Goal: Find specific page/section: Find specific page/section

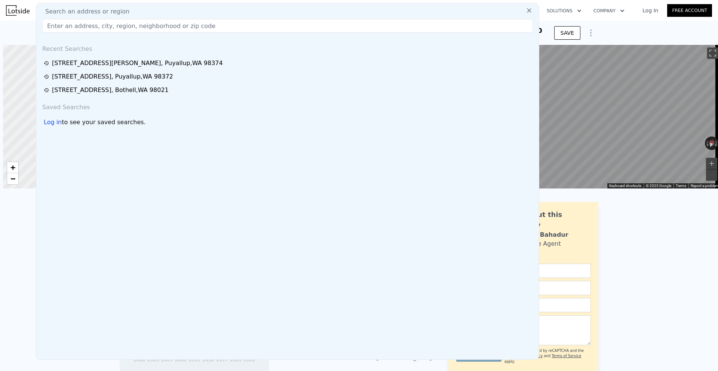
scroll to position [0, 3]
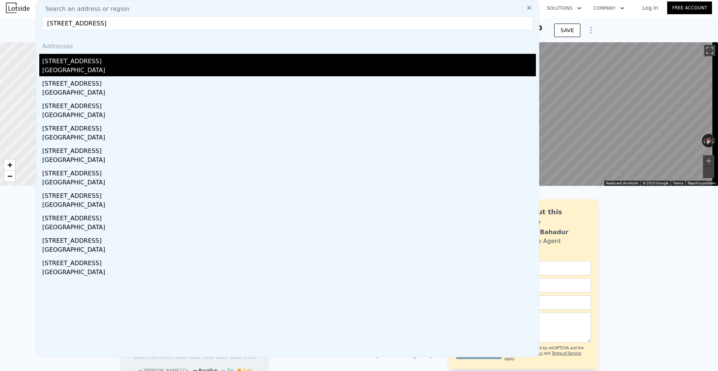
type input "537 N 188th St, Seattle, WA 98133"
click at [187, 65] on div "537 N 188th St" at bounding box center [289, 60] width 494 height 12
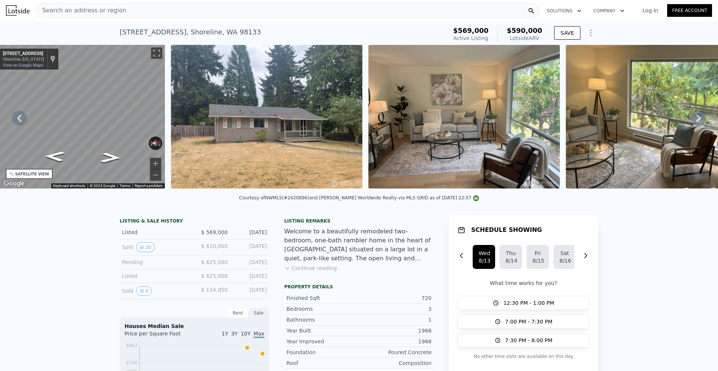
click at [150, 13] on div "Search an address or region" at bounding box center [288, 10] width 504 height 15
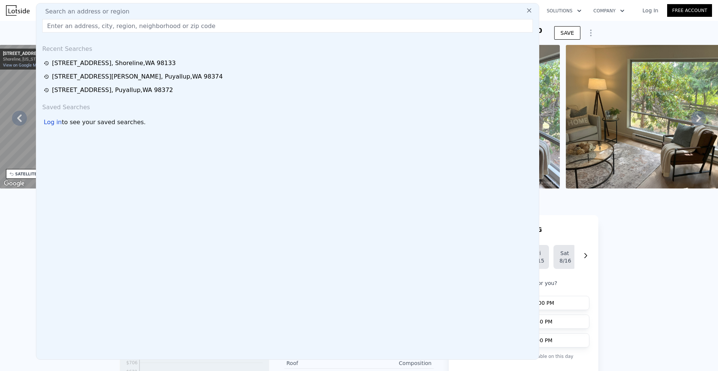
click at [101, 26] on input "text" at bounding box center [287, 25] width 491 height 13
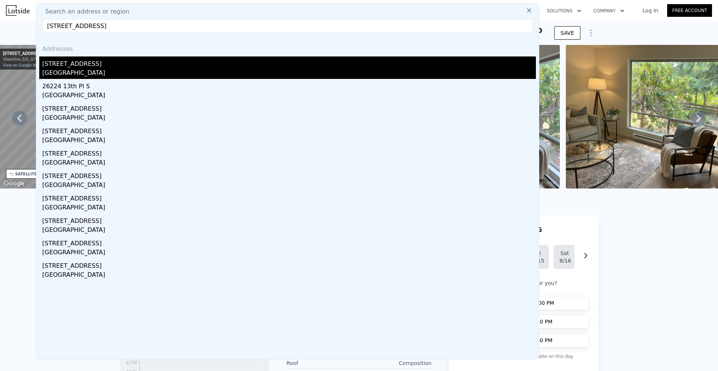
type input "26224 14th Pl S, Des Moines, WA 98198"
click at [74, 57] on div "[STREET_ADDRESS]" at bounding box center [289, 63] width 494 height 12
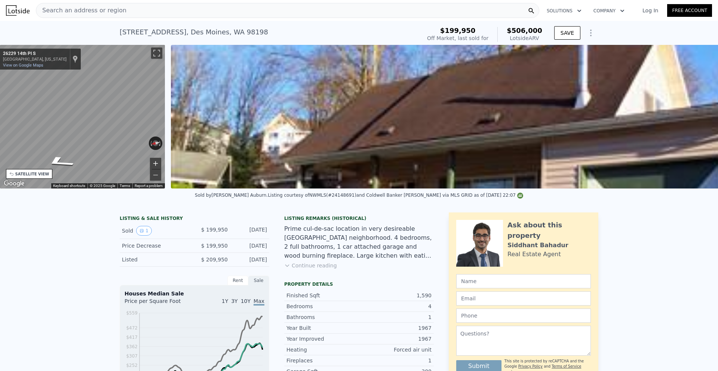
click at [155, 161] on button "Zoom in" at bounding box center [155, 163] width 11 height 11
click at [80, 15] on span "Search an address or region" at bounding box center [81, 10] width 90 height 9
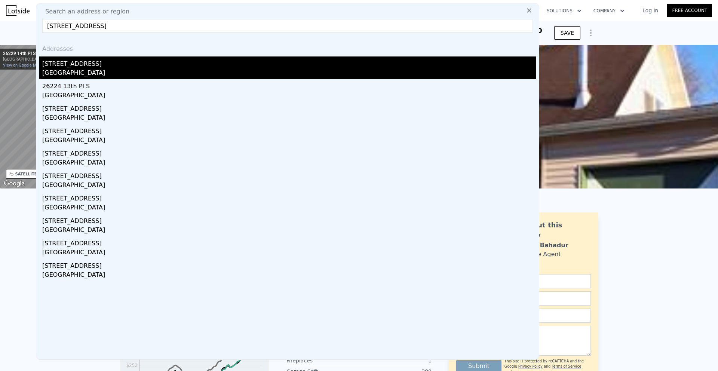
type input "26224 14th Pl S, Des Moines, WA 98198"
click at [87, 69] on div "Des Moines, WA 98198" at bounding box center [289, 73] width 494 height 10
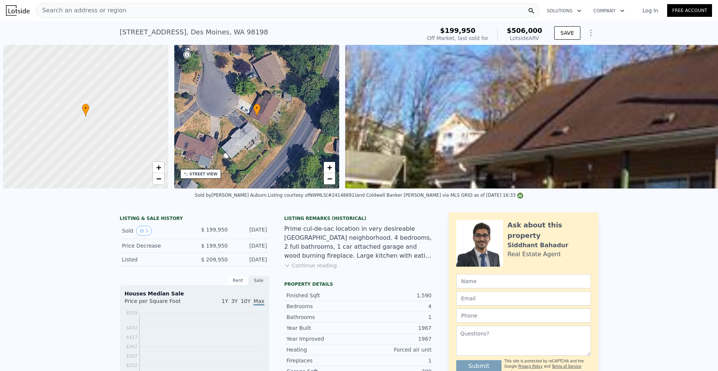
scroll to position [0, 3]
